Goal: Task Accomplishment & Management: Manage account settings

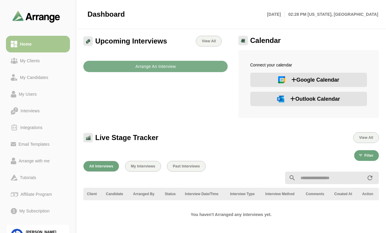
click at [298, 80] on span "Google Calendar" at bounding box center [315, 80] width 48 height 8
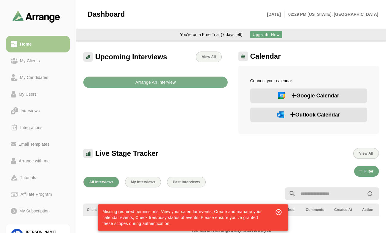
click at [155, 216] on span "Missing required permissions: View your calendar events, Create and manage your…" at bounding box center [181, 217] width 159 height 17
click at [279, 212] on icon "button" at bounding box center [278, 211] width 7 height 7
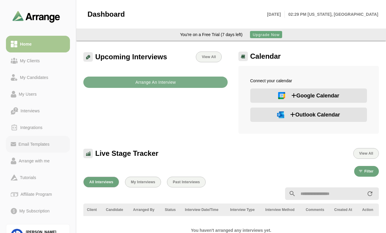
scroll to position [33, 0]
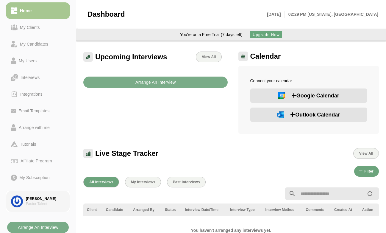
click at [43, 201] on div "[PERSON_NAME]" at bounding box center [45, 198] width 39 height 5
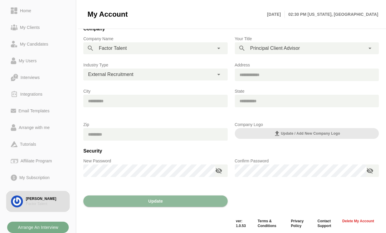
scroll to position [85, 0]
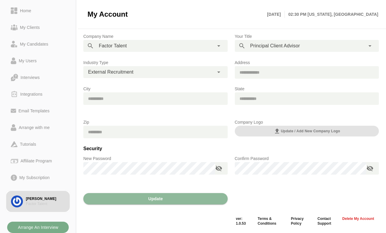
click at [291, 130] on span "Update / Add new Company Logo" at bounding box center [306, 130] width 67 height 7
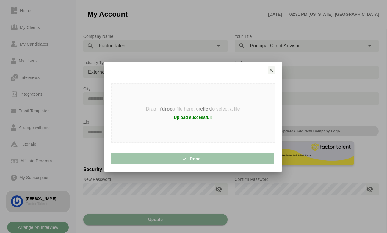
click at [188, 158] on icon "button" at bounding box center [186, 158] width 5 height 5
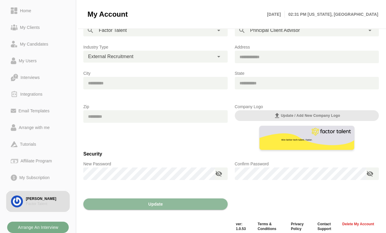
scroll to position [105, 0]
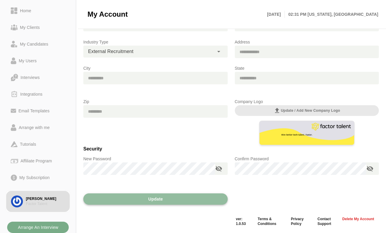
click at [137, 199] on button "Update" at bounding box center [155, 198] width 144 height 11
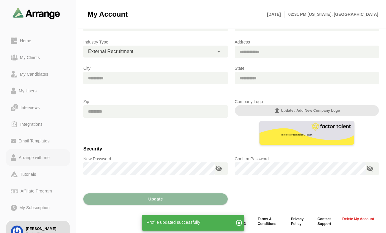
scroll to position [0, 0]
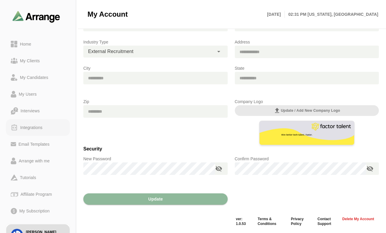
click at [34, 128] on div "Integrations" at bounding box center [31, 127] width 27 height 7
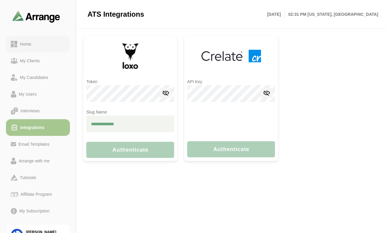
click at [36, 40] on div "Home" at bounding box center [38, 43] width 54 height 7
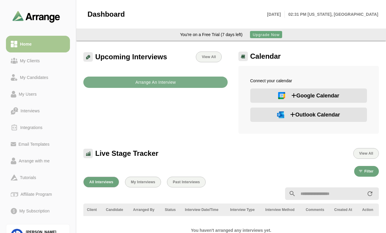
click at [307, 98] on span "Google Calendar" at bounding box center [315, 95] width 48 height 8
